Goal: Transaction & Acquisition: Purchase product/service

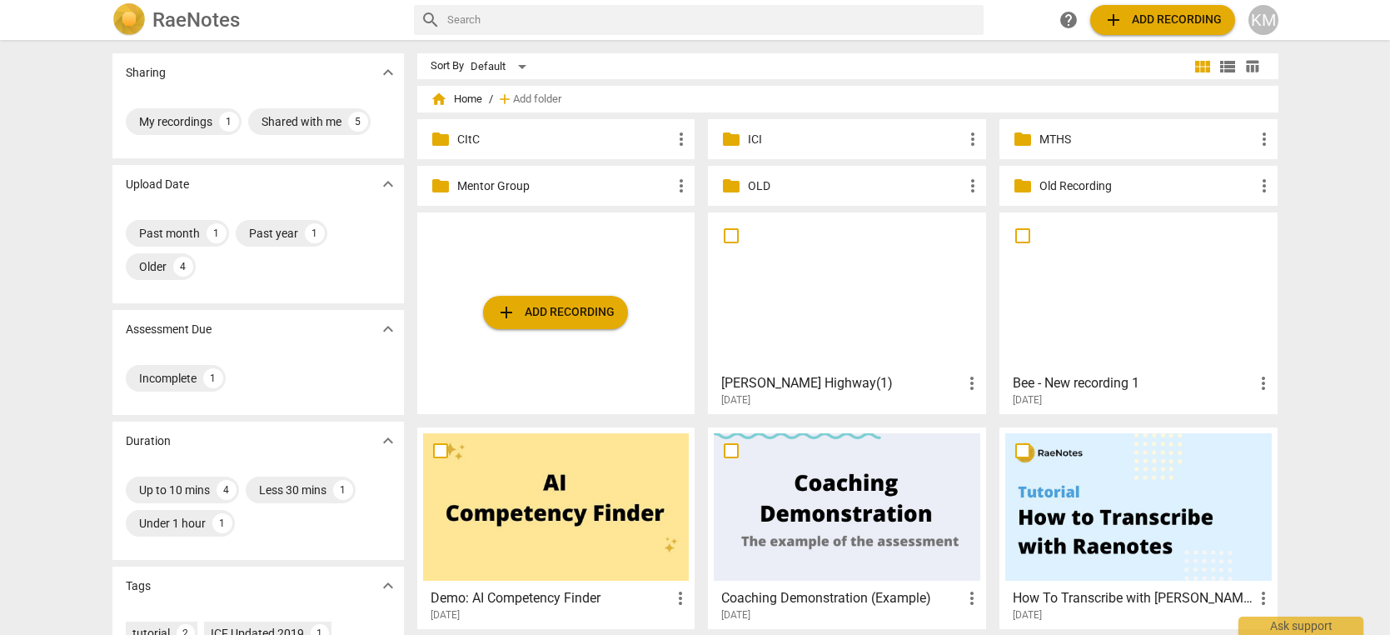
click at [1158, 142] on p "MTHS" at bounding box center [1146, 139] width 215 height 17
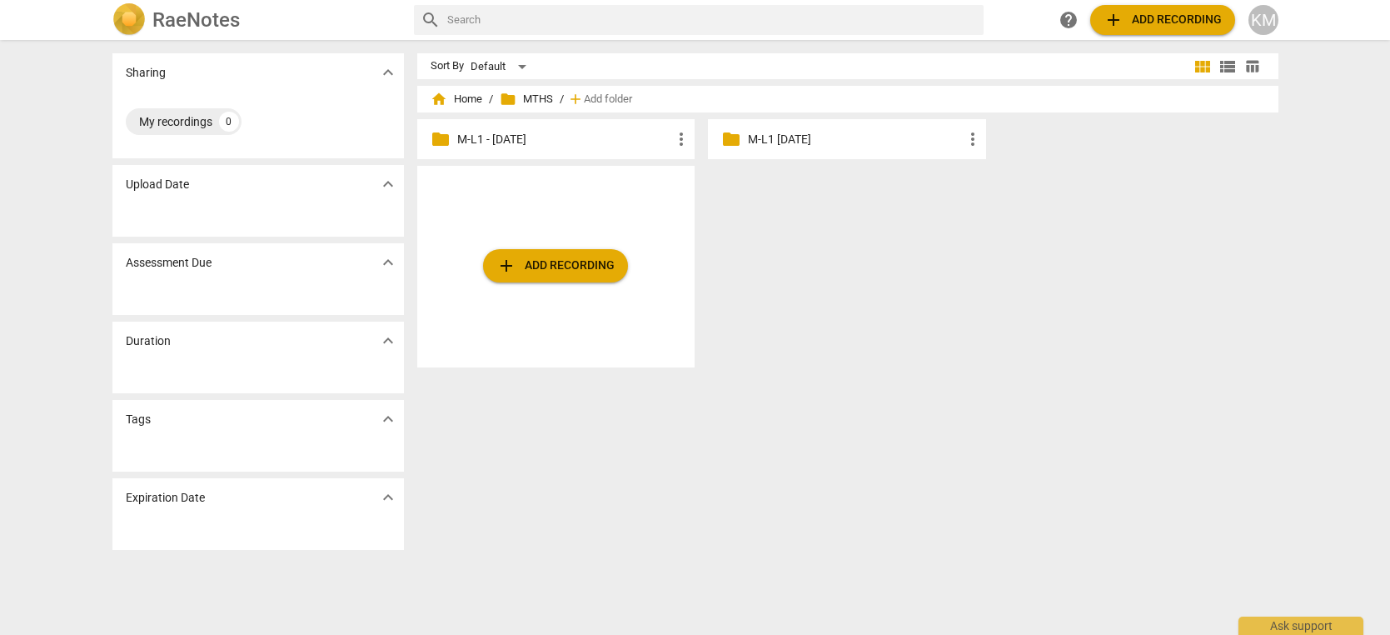
click at [570, 142] on p "M-L1 - [DATE]" at bounding box center [564, 139] width 215 height 17
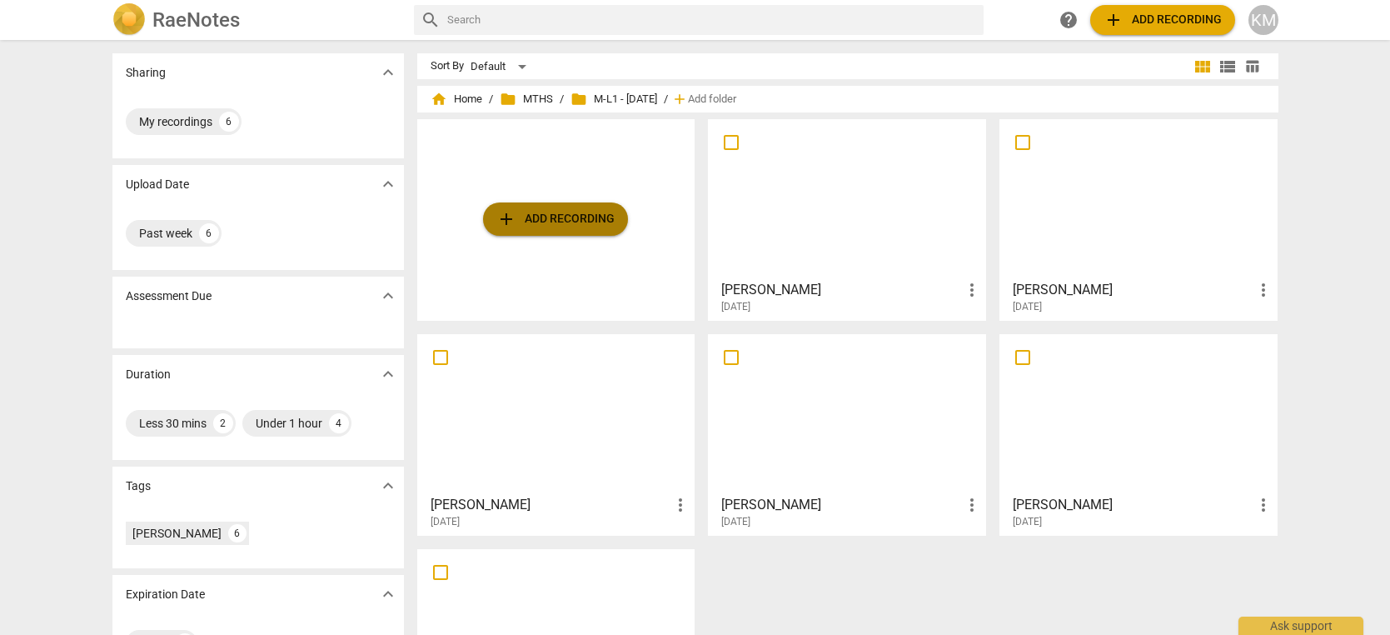
click at [577, 217] on span "add Add recording" at bounding box center [555, 219] width 118 height 20
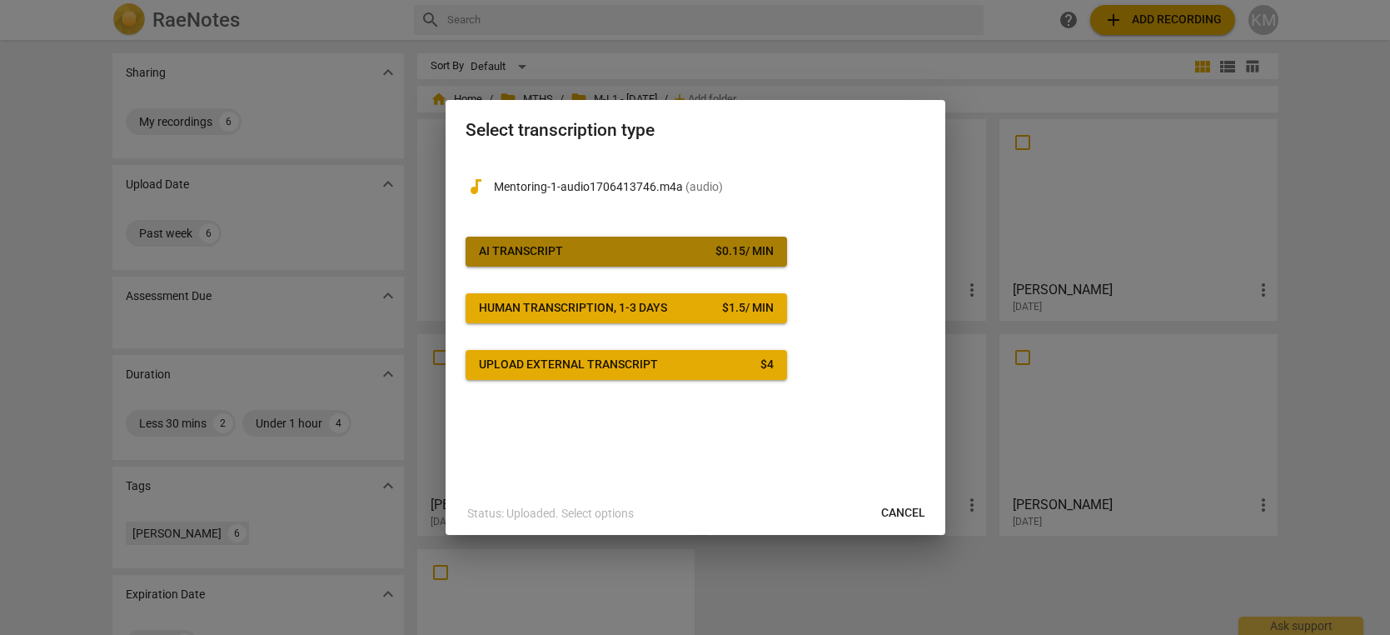
click at [635, 252] on span "AI Transcript $ 0.15 / min" at bounding box center [626, 251] width 295 height 17
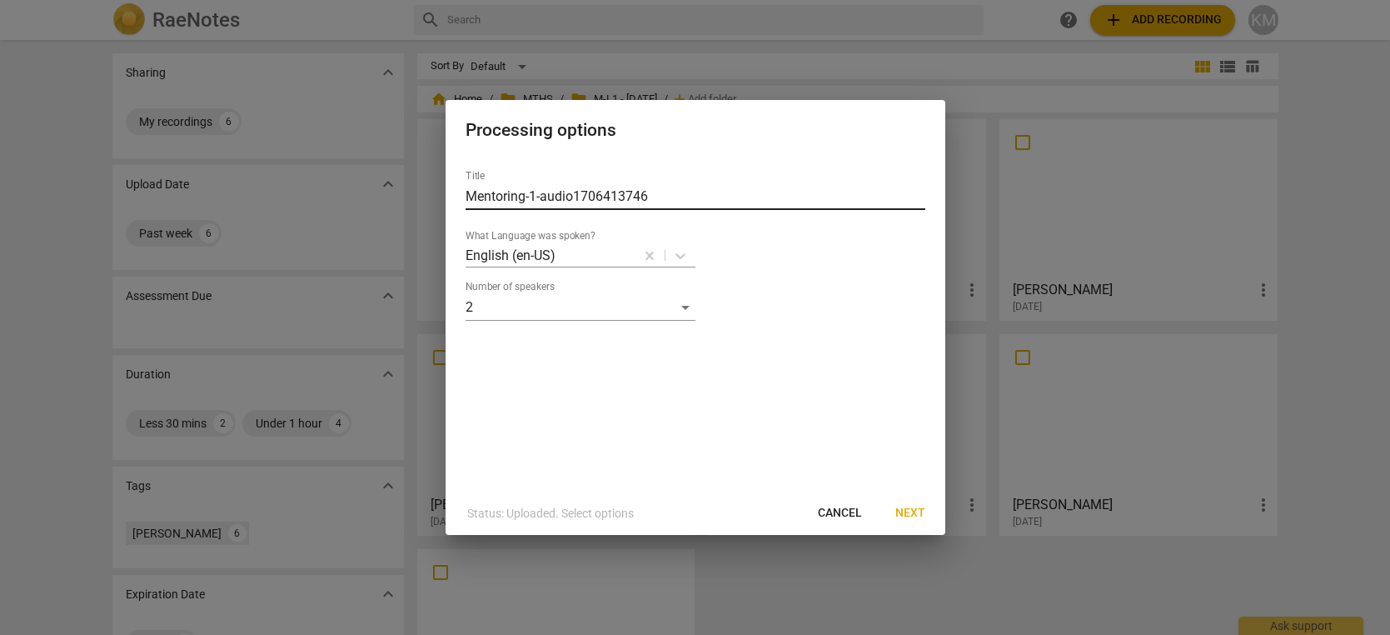
click at [570, 194] on input "Mentoring-1-audio1706413746" at bounding box center [696, 196] width 460 height 27
click at [570, 195] on input "Mentoring-1-audio1706413746" at bounding box center [696, 196] width 460 height 27
click at [567, 195] on input "Mentoring-1-audio1706413746" at bounding box center [696, 196] width 460 height 27
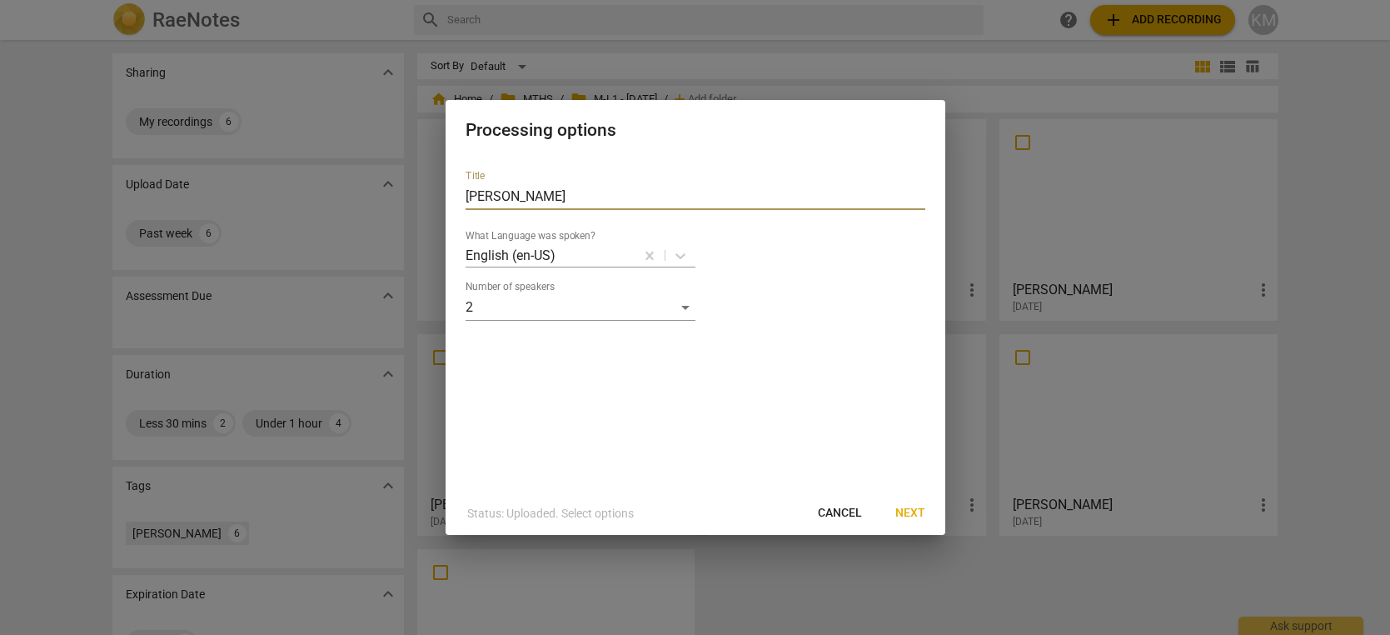
type input "[PERSON_NAME]"
click at [915, 515] on span "Next" at bounding box center [910, 513] width 30 height 17
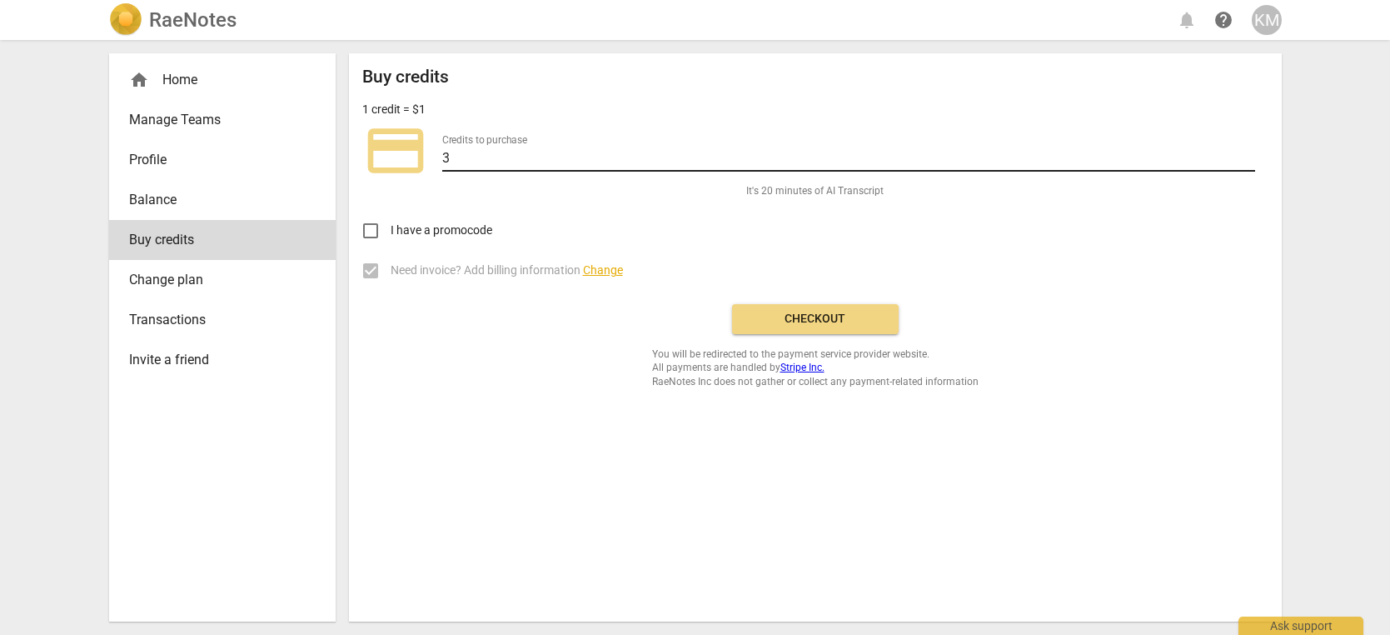
click at [1248, 153] on input "3" at bounding box center [848, 159] width 813 height 24
click at [1248, 153] on input "4" at bounding box center [848, 159] width 813 height 24
click at [1248, 153] on input "5" at bounding box center [848, 159] width 813 height 24
click at [1248, 153] on input "6" at bounding box center [848, 159] width 813 height 24
click at [1248, 153] on input "7" at bounding box center [848, 159] width 813 height 24
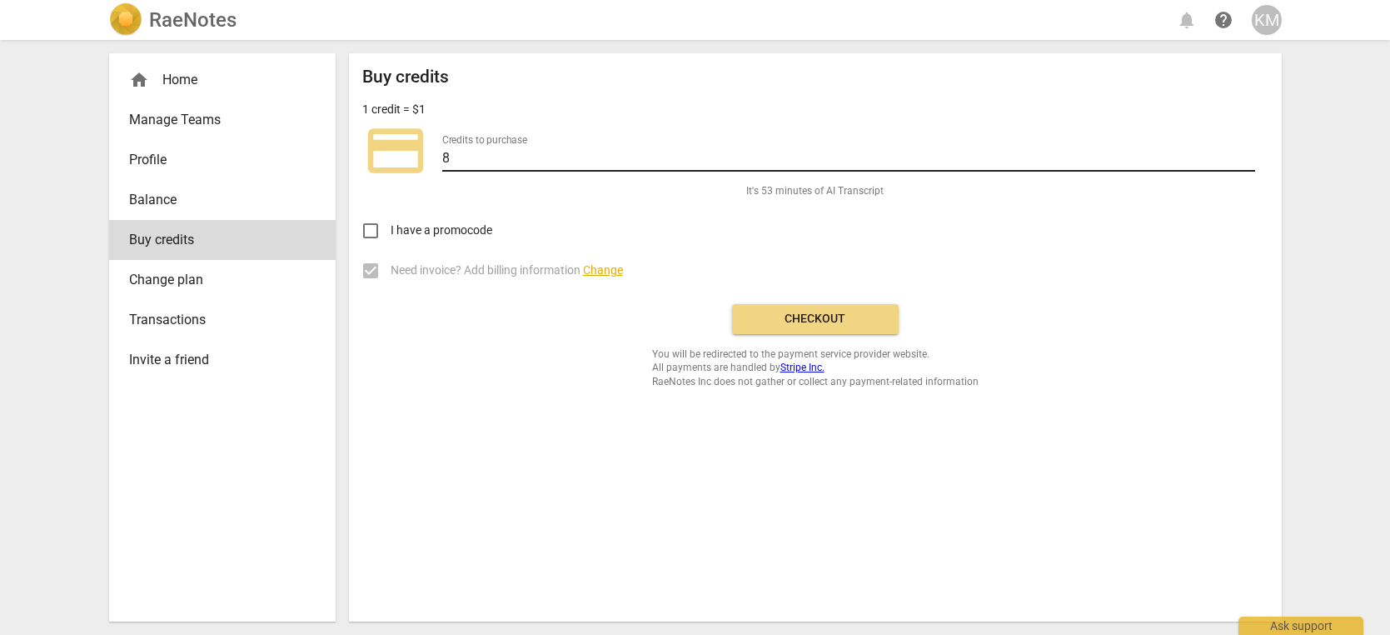
click at [1248, 153] on input "8" at bounding box center [848, 159] width 813 height 24
click at [1248, 153] on input "9" at bounding box center [848, 159] width 813 height 24
click at [1248, 153] on input "10" at bounding box center [848, 159] width 813 height 24
click at [1248, 153] on input "11" at bounding box center [848, 159] width 813 height 24
click at [1248, 153] on input "12" at bounding box center [848, 159] width 813 height 24
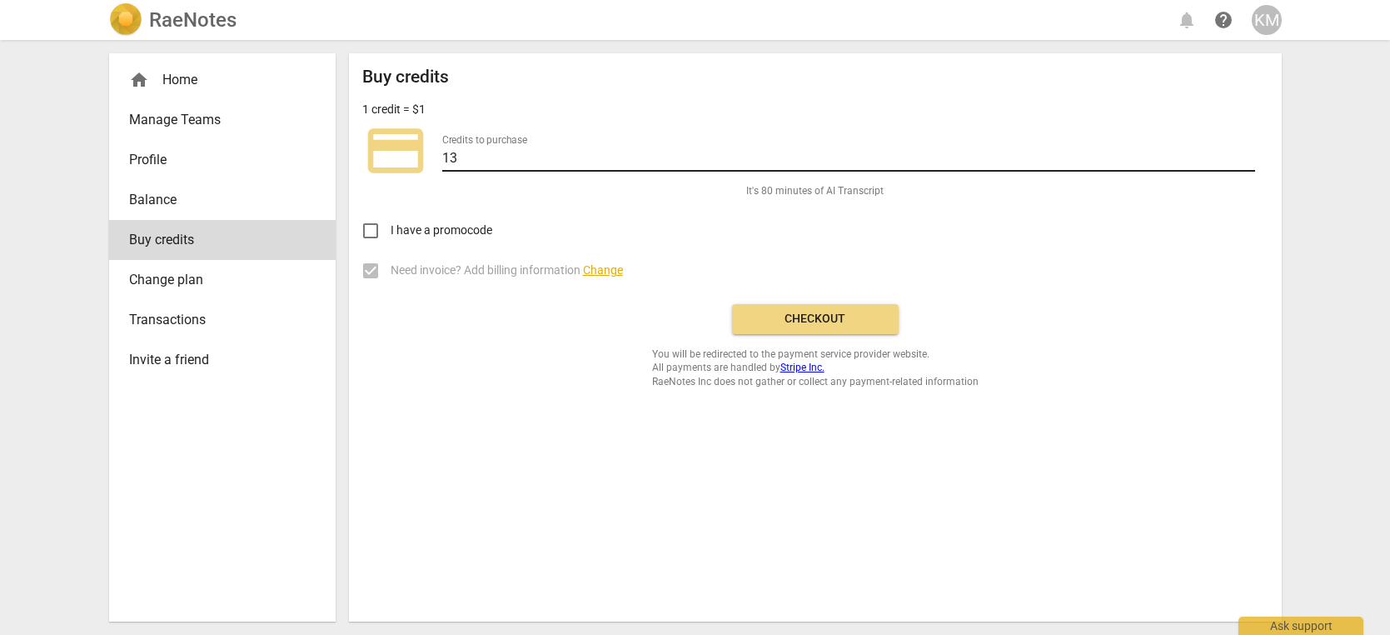
click at [1248, 153] on input "13" at bounding box center [848, 159] width 813 height 24
click at [1248, 153] on input "14" at bounding box center [848, 159] width 813 height 24
click at [1248, 153] on input "15" at bounding box center [848, 159] width 813 height 24
click at [1248, 153] on input "16" at bounding box center [848, 159] width 813 height 24
click at [1248, 153] on input "17" at bounding box center [848, 159] width 813 height 24
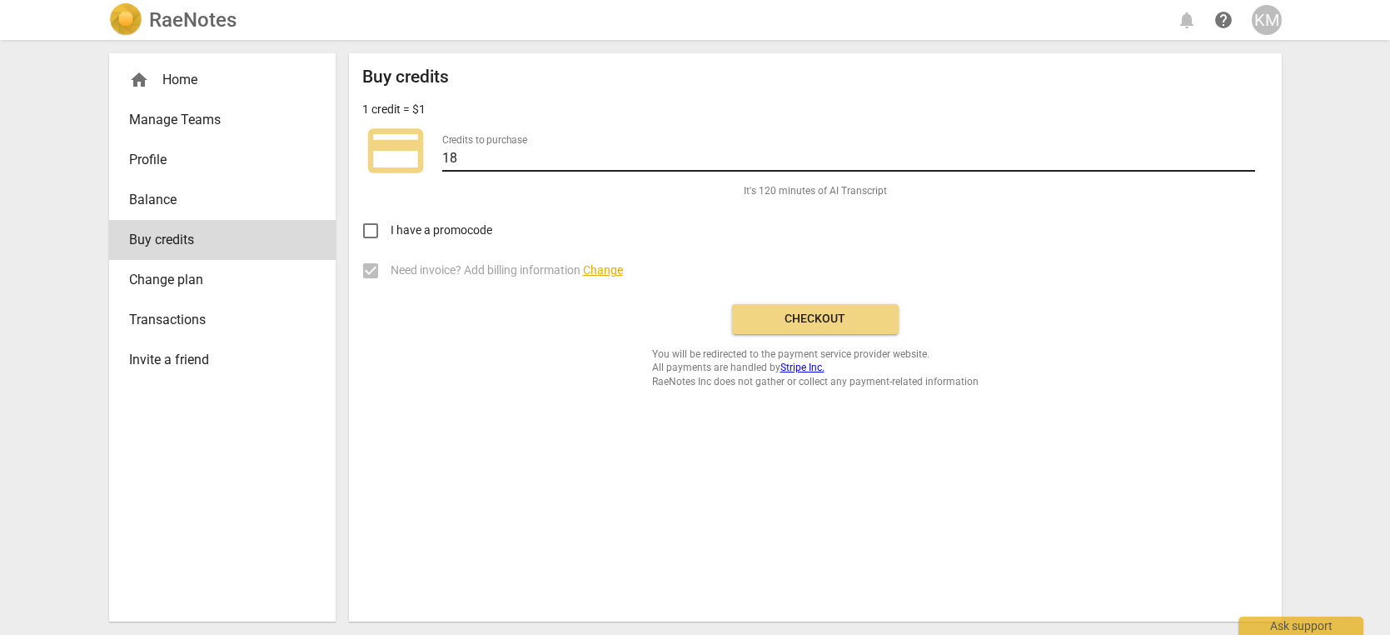
click at [1248, 153] on input "18" at bounding box center [848, 159] width 813 height 24
click at [1248, 153] on input "19" at bounding box center [848, 159] width 813 height 24
type input "20"
click at [1248, 153] on input "20" at bounding box center [848, 159] width 813 height 24
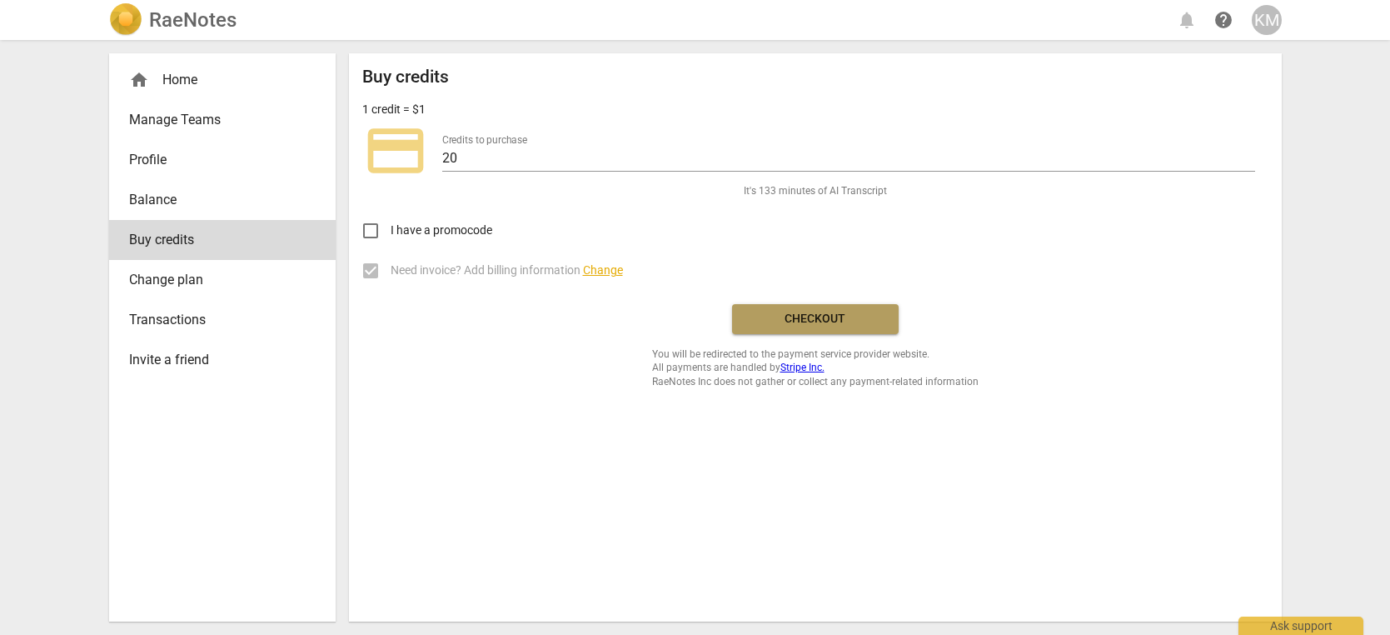
click at [867, 322] on span "Checkout" at bounding box center [815, 319] width 140 height 17
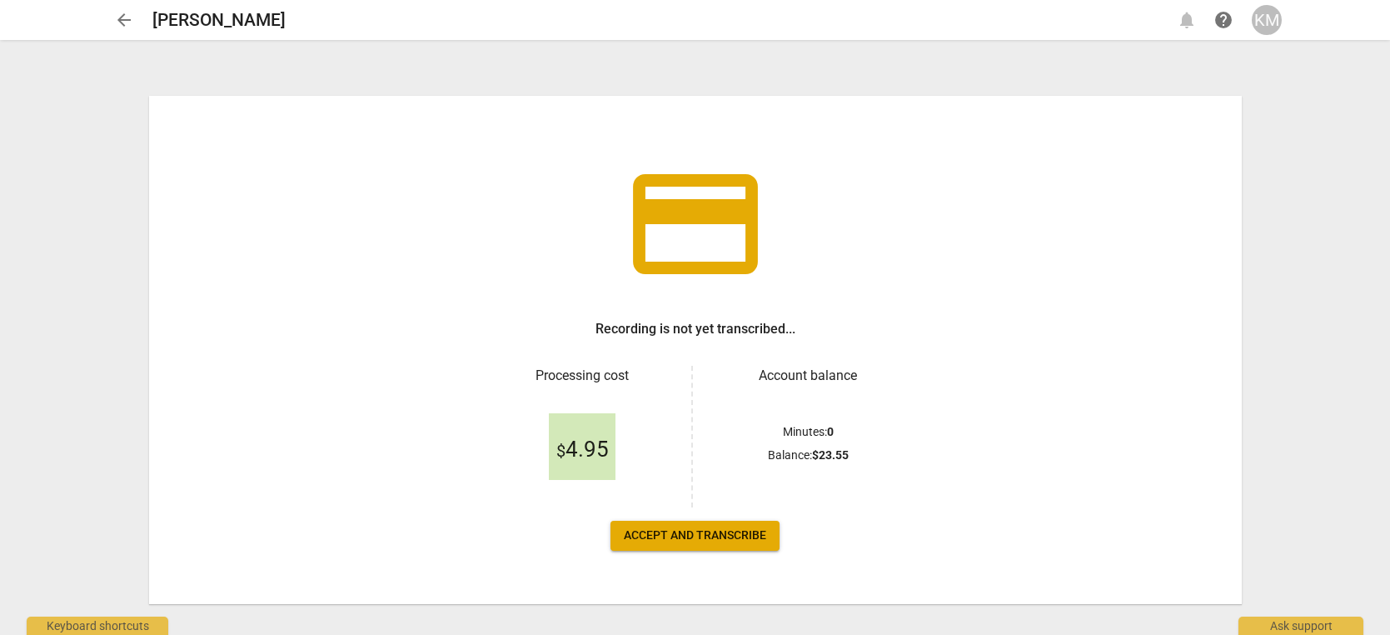
click at [728, 538] on span "Accept and transcribe" at bounding box center [695, 535] width 142 height 17
